Goal: Information Seeking & Learning: Check status

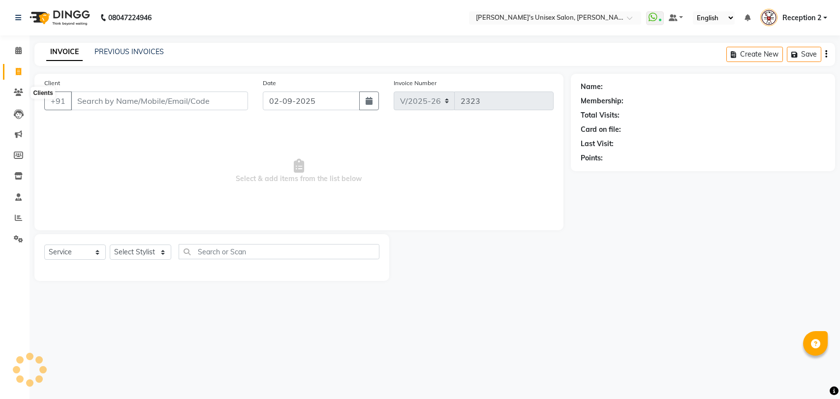
select select "62"
select select "service"
click at [21, 94] on icon at bounding box center [18, 92] width 9 height 7
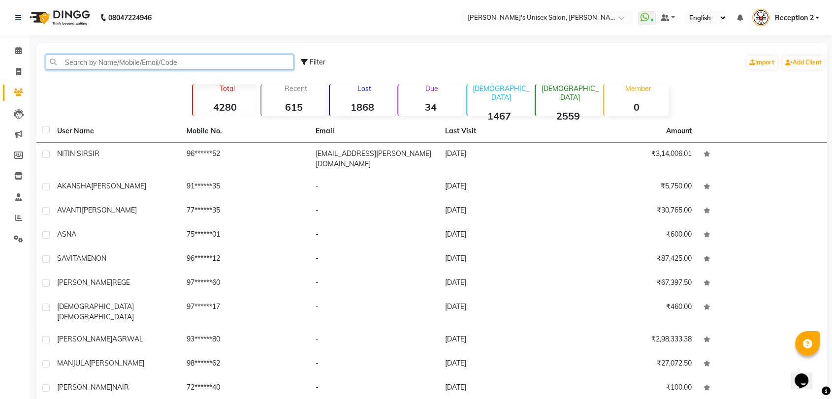
click at [215, 61] on input "text" at bounding box center [170, 62] width 248 height 15
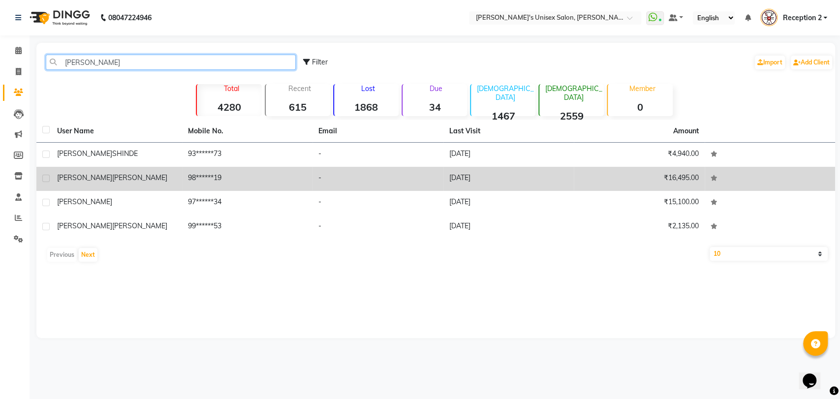
type input "[PERSON_NAME]"
click at [308, 176] on td "98******19" at bounding box center [247, 179] width 131 height 24
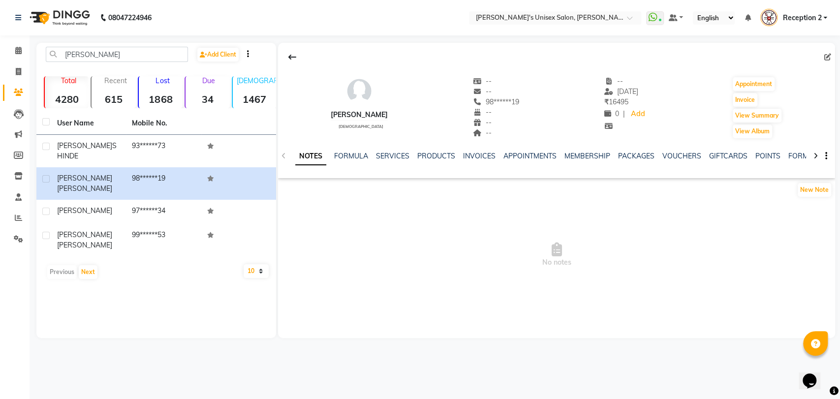
click at [392, 151] on div "SERVICES" at bounding box center [392, 156] width 33 height 10
click at [384, 156] on link "SERVICES" at bounding box center [392, 156] width 33 height 9
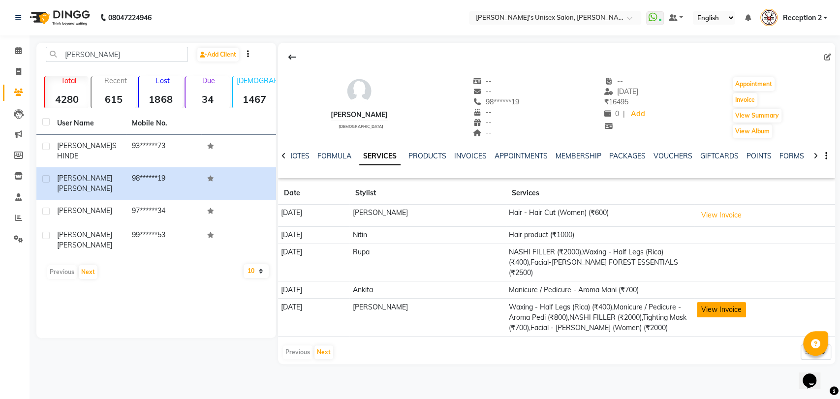
click at [732, 302] on button "View Invoice" at bounding box center [721, 309] width 49 height 15
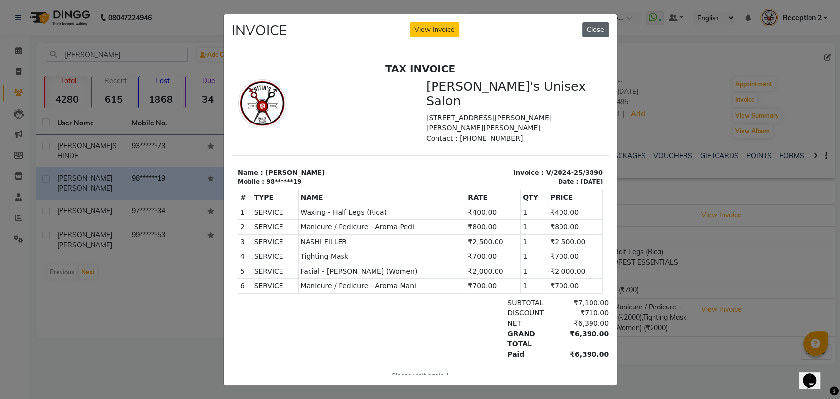
click at [600, 30] on button "Close" at bounding box center [595, 29] width 27 height 15
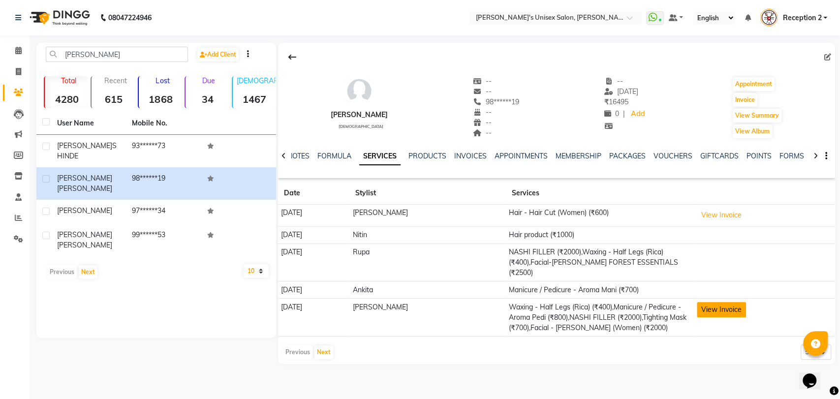
click at [724, 302] on button "View Invoice" at bounding box center [721, 309] width 49 height 15
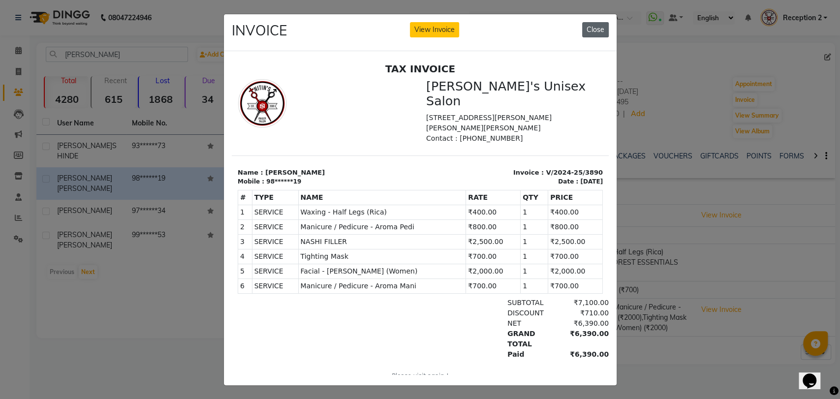
click at [592, 28] on button "Close" at bounding box center [595, 29] width 27 height 15
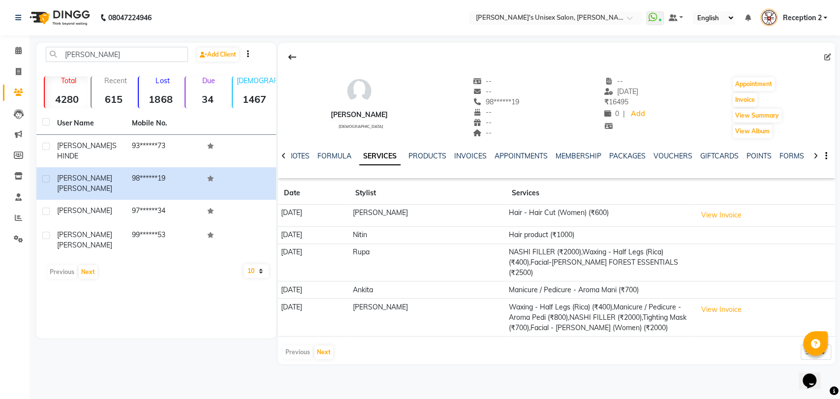
click at [639, 359] on main "[PERSON_NAME] Add Client Total 4280 Recent 615 Lost 1868 Due 34 [DEMOGRAPHIC_DA…" at bounding box center [435, 211] width 811 height 336
